Goal: Information Seeking & Learning: Learn about a topic

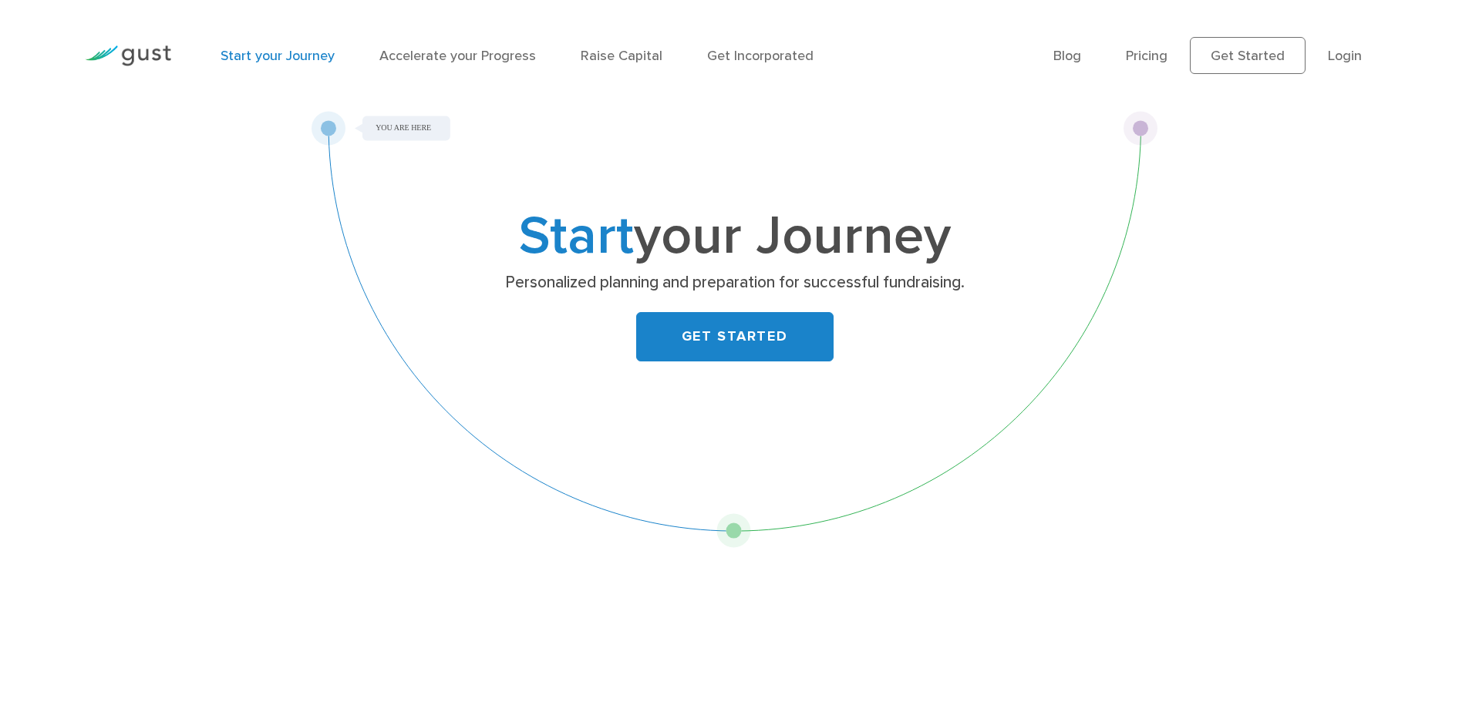
drag, startPoint x: 1145, startPoint y: 125, endPoint x: 321, endPoint y: 277, distance: 837.3
click at [434, 292] on div "Start your Journey Personalized planning and preparation for successful fundrai…" at bounding box center [734, 329] width 847 height 437
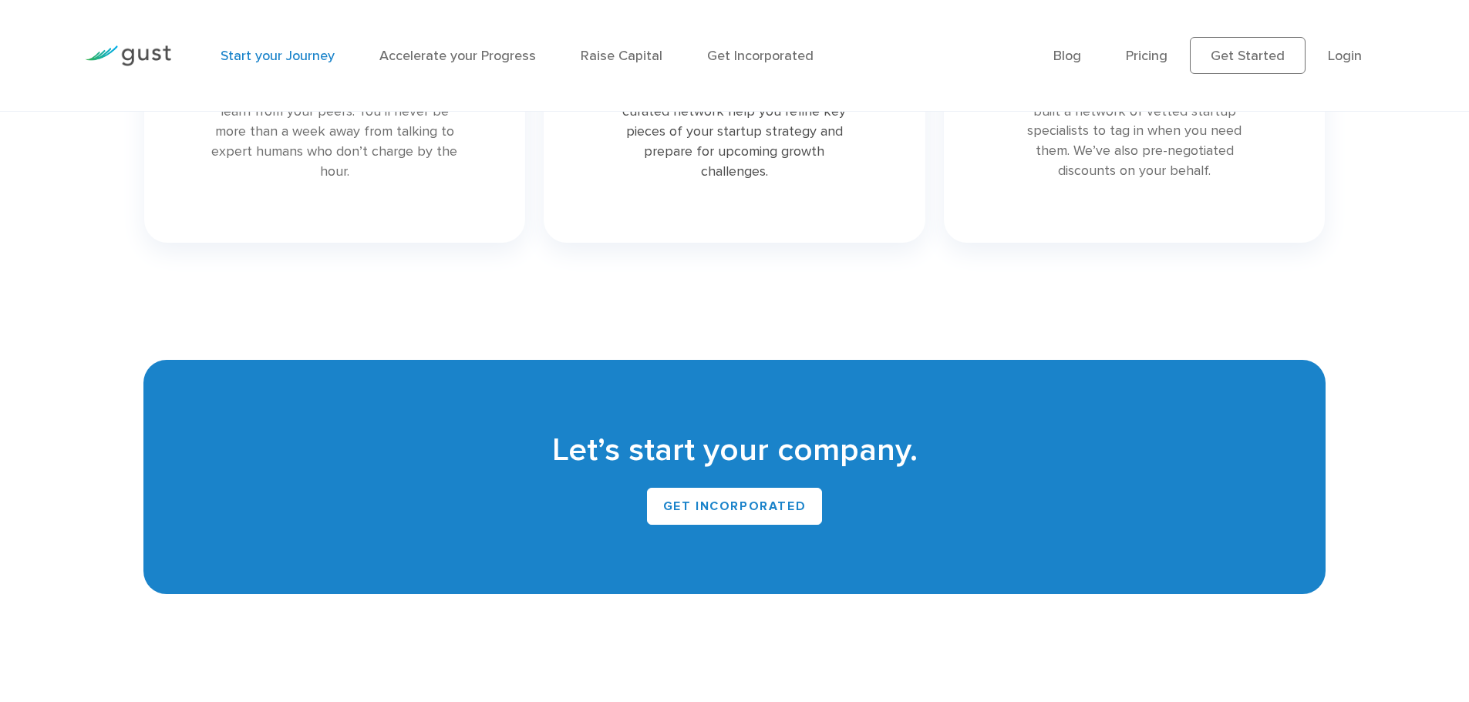
scroll to position [3513, 0]
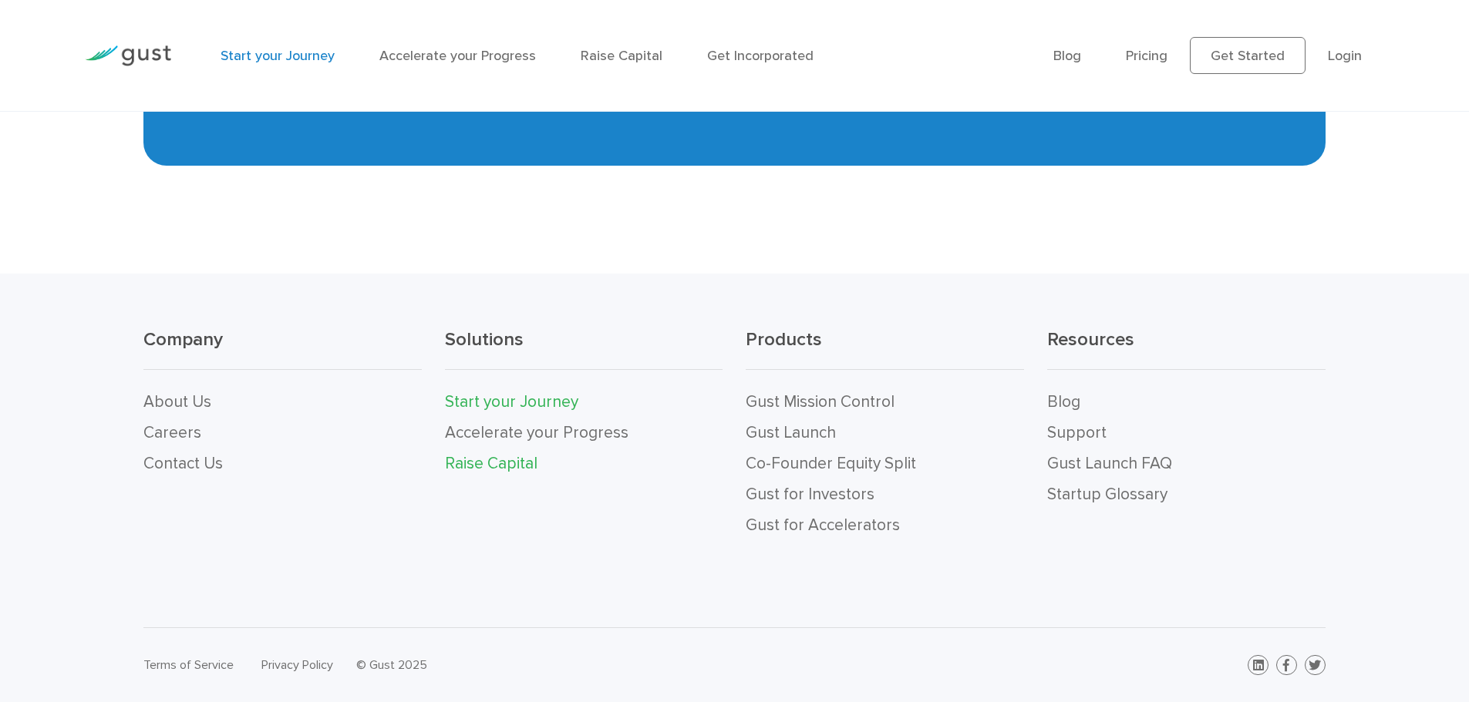
click at [502, 465] on link "Raise Capital" at bounding box center [491, 463] width 93 height 19
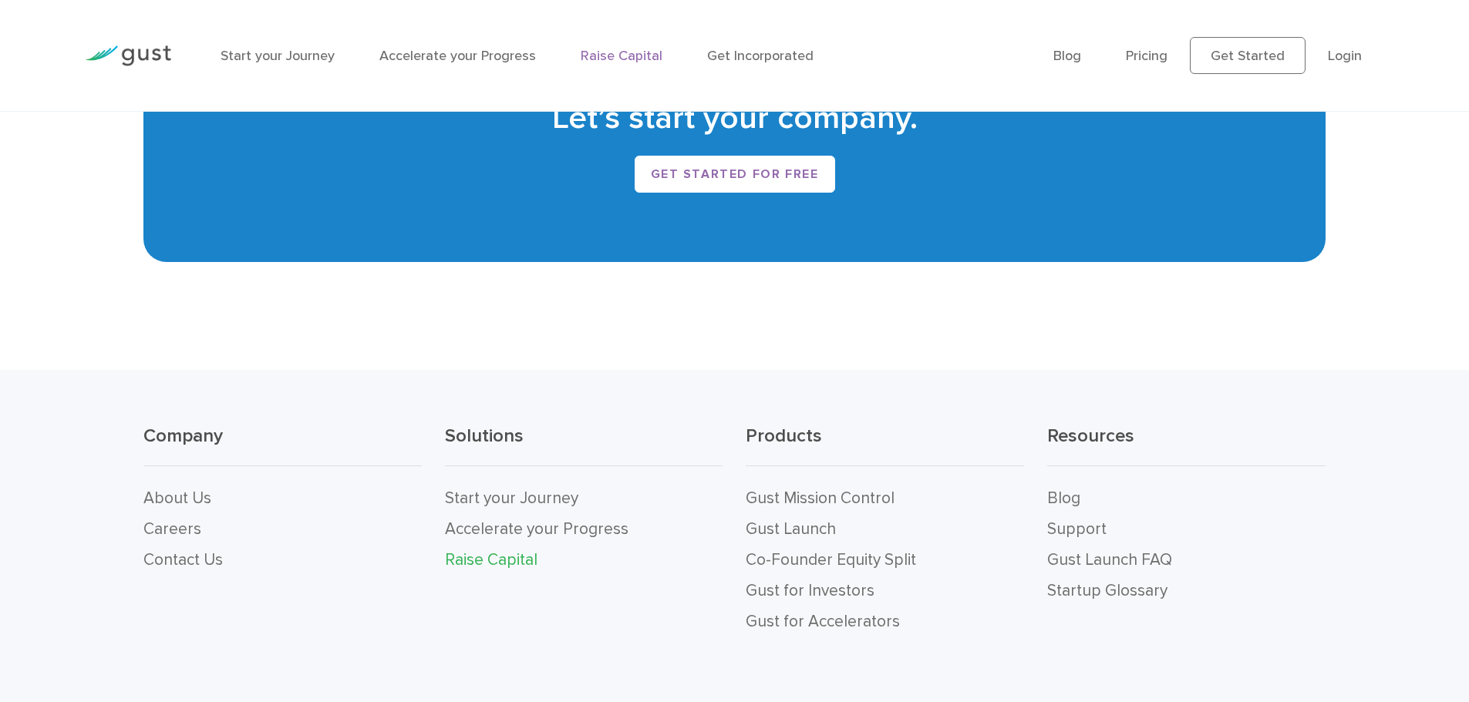
scroll to position [3287, 0]
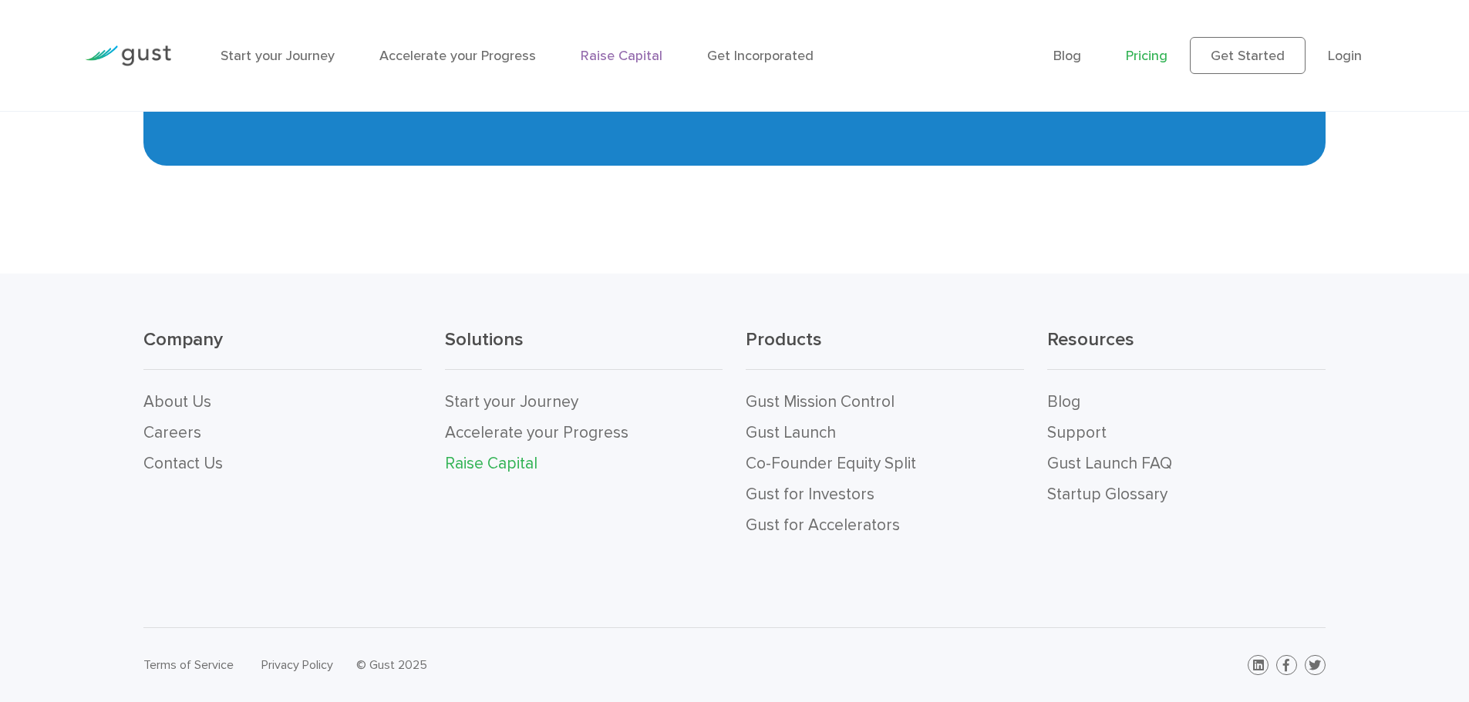
click at [1141, 48] on link "Pricing" at bounding box center [1147, 56] width 42 height 16
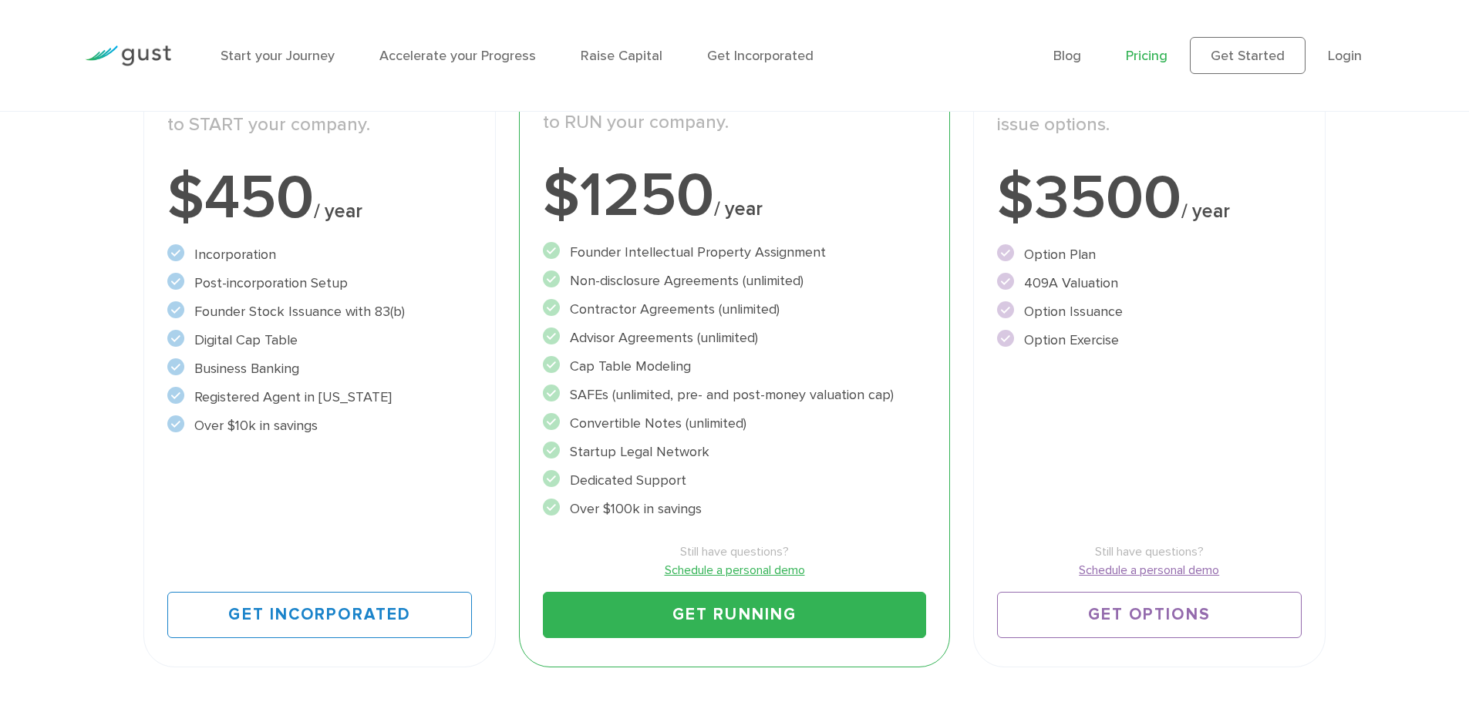
scroll to position [540, 0]
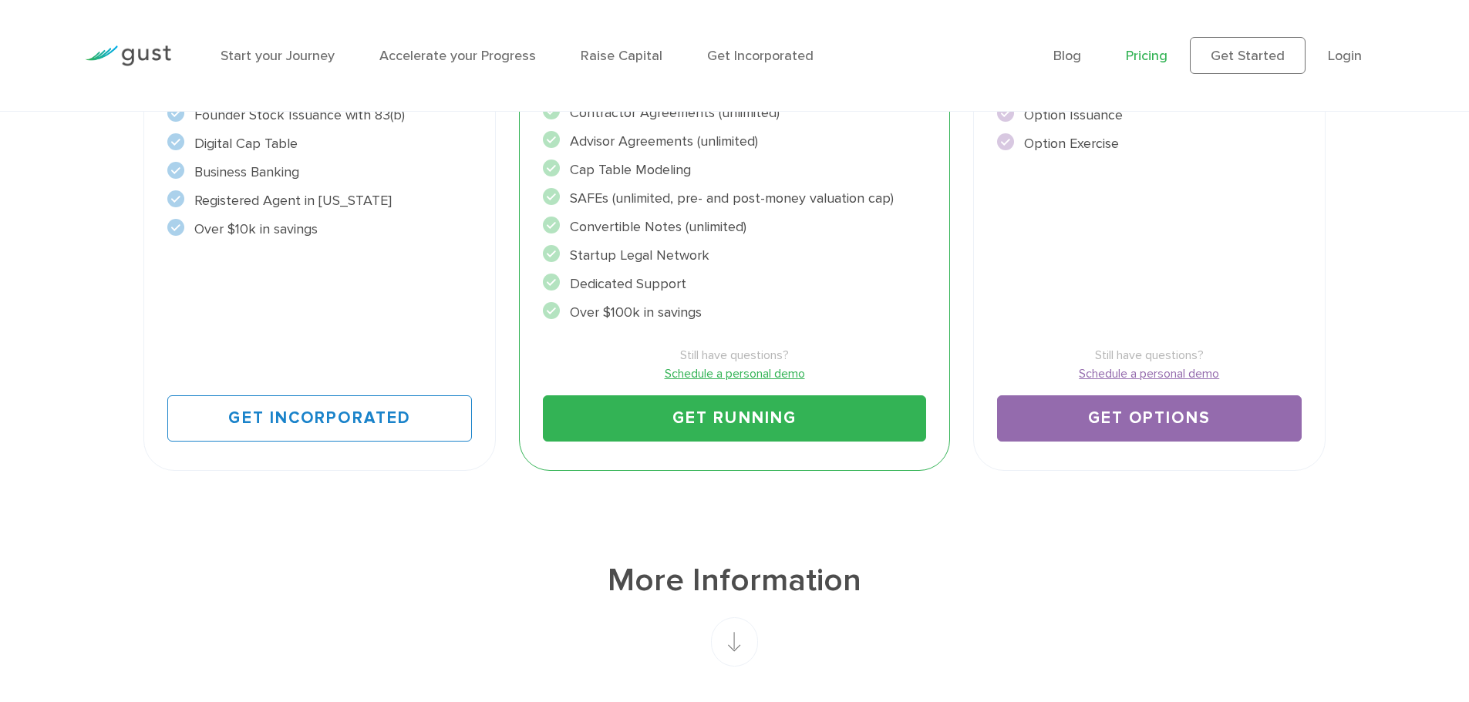
click at [1130, 429] on link "Get Options" at bounding box center [1149, 419] width 305 height 46
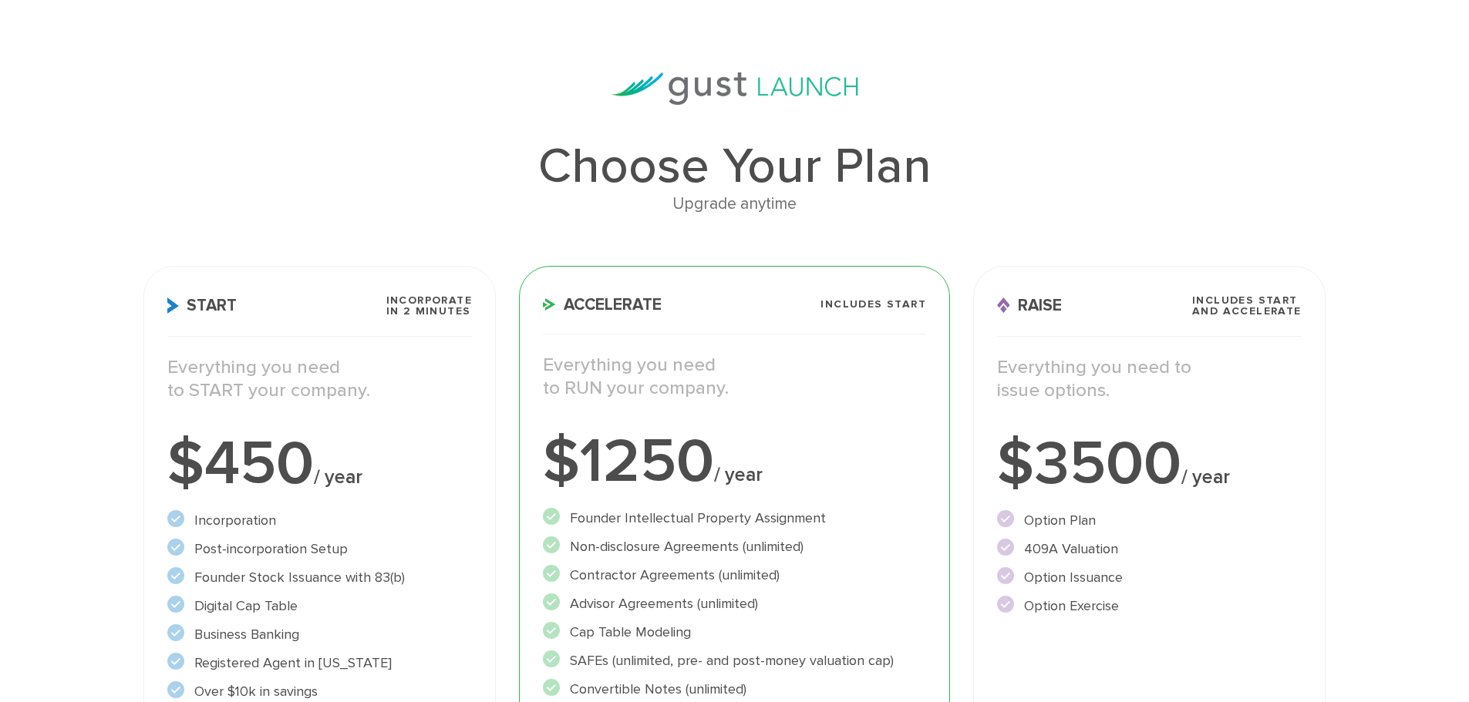
scroll to position [231, 0]
